Goal: Task Accomplishment & Management: Manage account settings

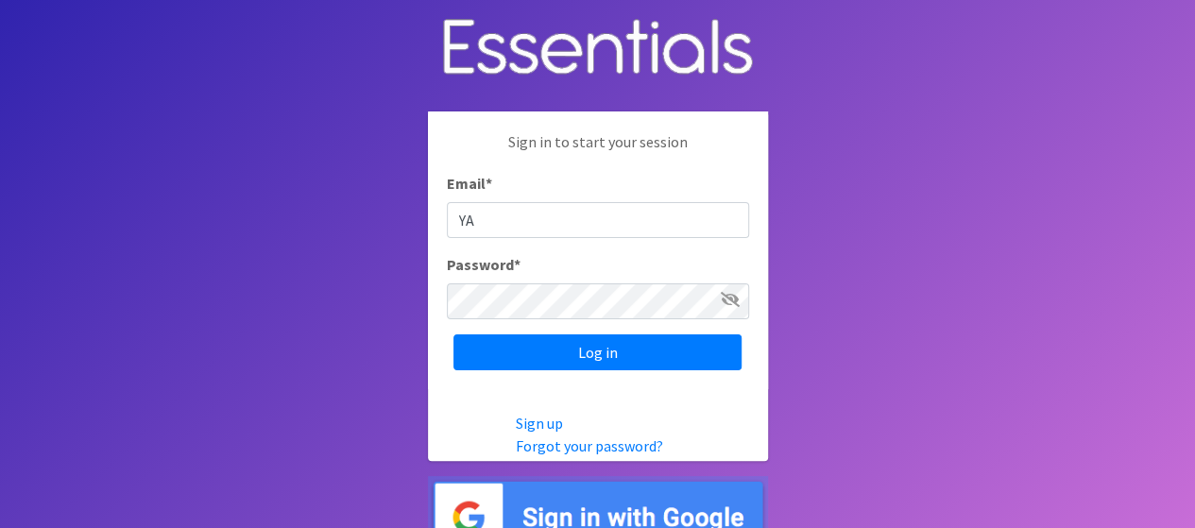
type input "[PERSON_NAME][EMAIL_ADDRESS][PERSON_NAME][DOMAIN_NAME]"
click at [454, 334] on input "Log in" at bounding box center [598, 352] width 288 height 36
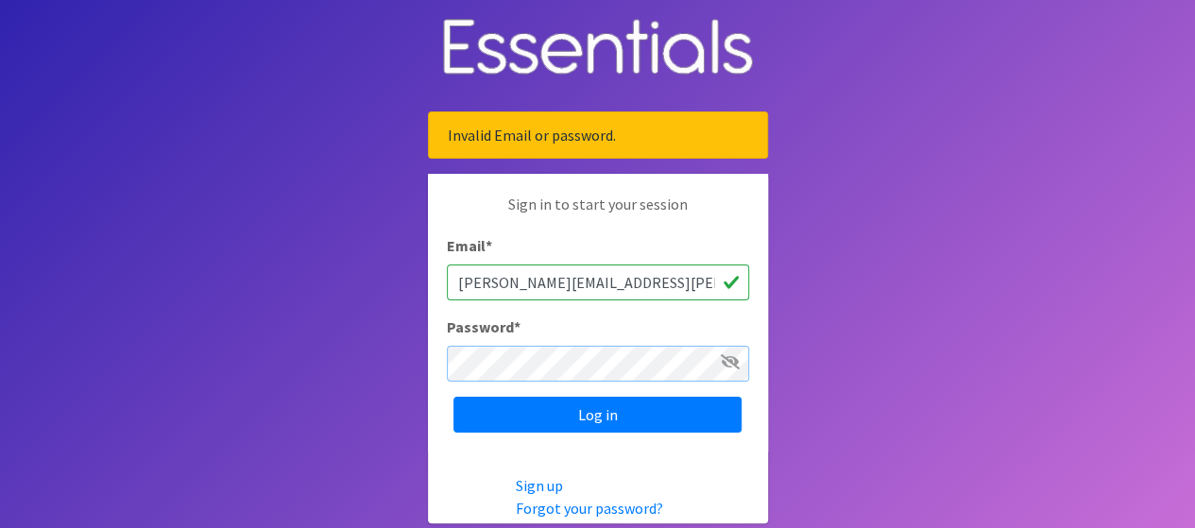
click at [454, 397] on input "Log in" at bounding box center [598, 415] width 288 height 36
